Goal: Navigation & Orientation: Understand site structure

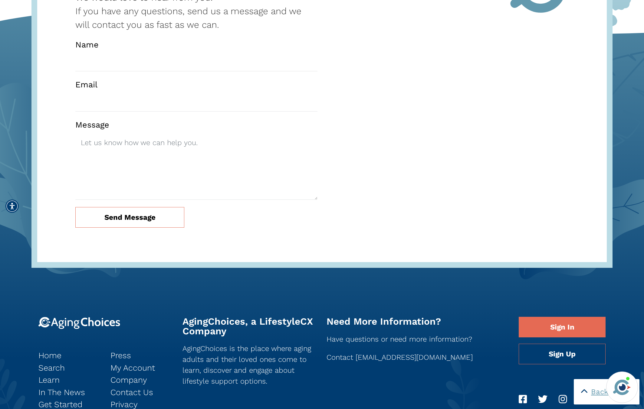
scroll to position [2565, 0]
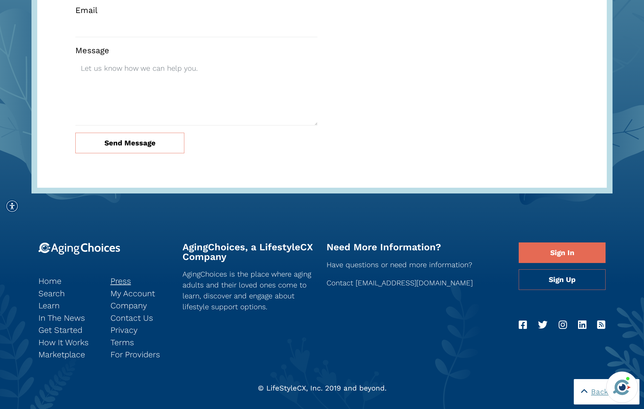
click at [118, 275] on link "Press" at bounding box center [141, 281] width 63 height 12
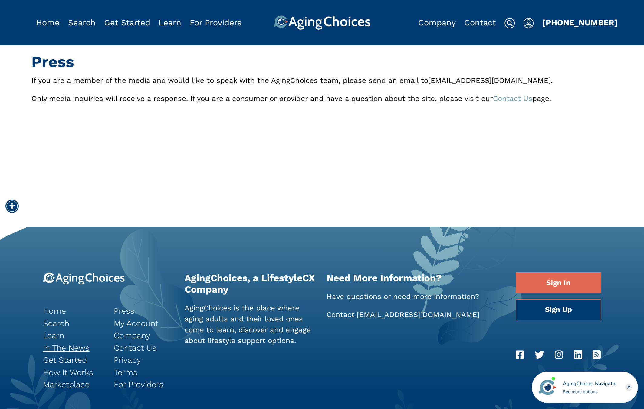
click at [61, 346] on link "In The News" at bounding box center [74, 348] width 62 height 12
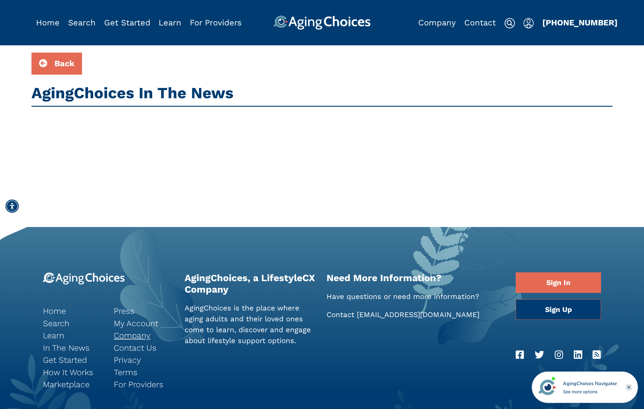
click at [121, 339] on link "Company" at bounding box center [145, 336] width 62 height 12
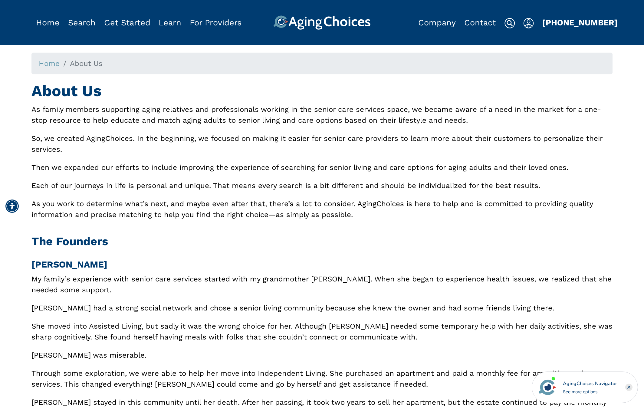
click at [327, 23] on img at bounding box center [321, 22] width 97 height 15
